Goal: Complete Application Form: Complete application form

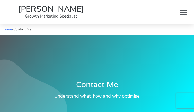
type input "ZivkHhee"
type input "[EMAIL_ADDRESS][DOMAIN_NAME]"
type input "kOkMBehyUjZBeWH"
type input "nOvFMSUcCLHFmsB"
type input "fYkzvVPQdFUzfhyq"
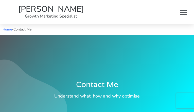
checkbox input "false"
type input "CTedGitcOPSNWIJX"
type input "[EMAIL_ADDRESS][DOMAIN_NAME]"
type input "yMSuLicDs"
checkbox input "false"
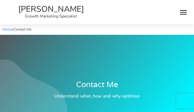
checkbox input "false"
checkbox input "true"
checkbox input "false"
checkbox input "true"
checkbox input "false"
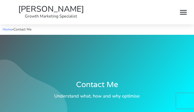
checkbox input "true"
checkbox input "false"
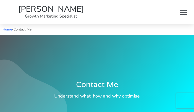
checkbox input "false"
